Goal: Transaction & Acquisition: Purchase product/service

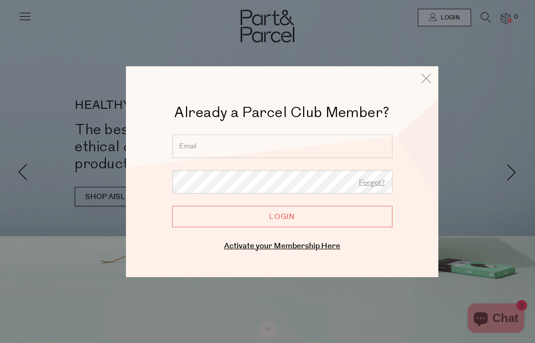
click at [312, 146] on input "email" at bounding box center [282, 145] width 220 height 23
type input "gbodinner@gmail.com"
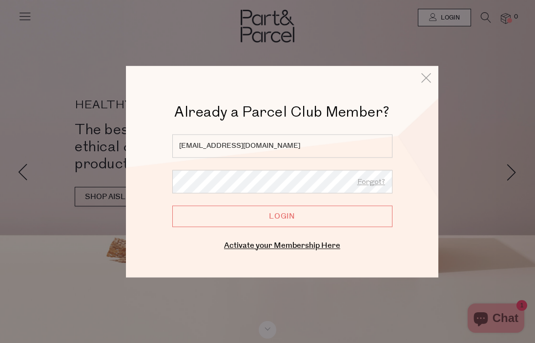
click at [269, 219] on input "Login" at bounding box center [282, 216] width 220 height 21
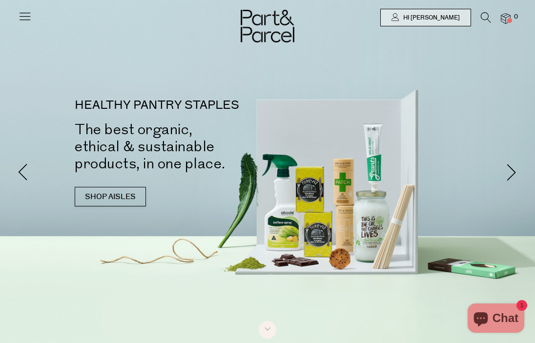
click at [484, 16] on icon at bounding box center [486, 17] width 10 height 11
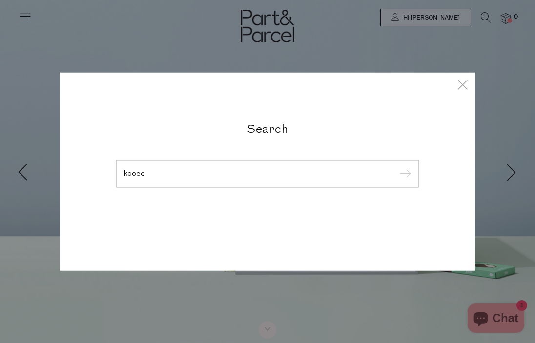
type input "kooee"
click at [404, 174] on input "submit" at bounding box center [404, 174] width 15 height 15
